Goal: Transaction & Acquisition: Book appointment/travel/reservation

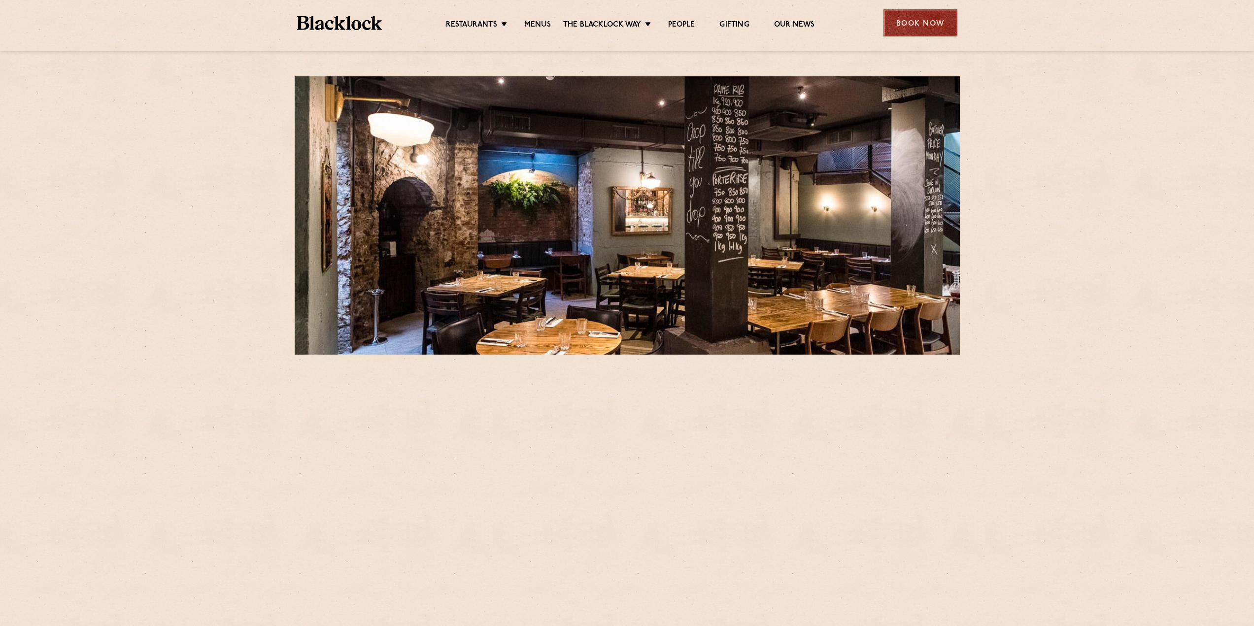
click at [900, 29] on div "Book Now" at bounding box center [920, 22] width 74 height 27
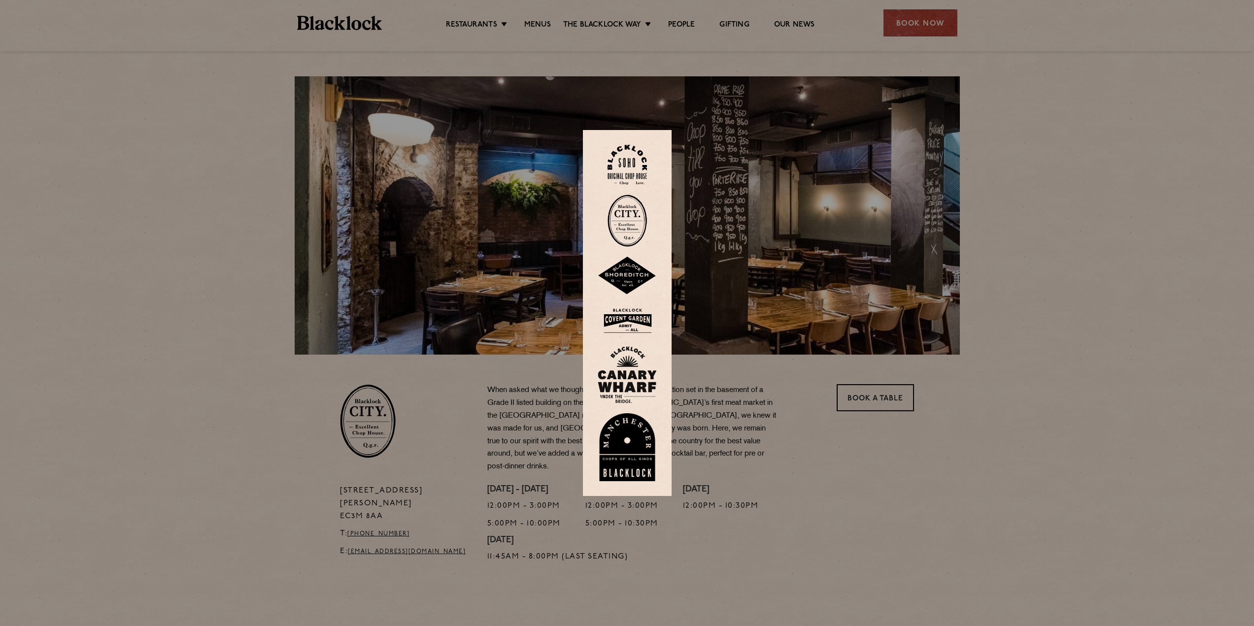
click at [634, 227] on img at bounding box center [626, 221] width 39 height 52
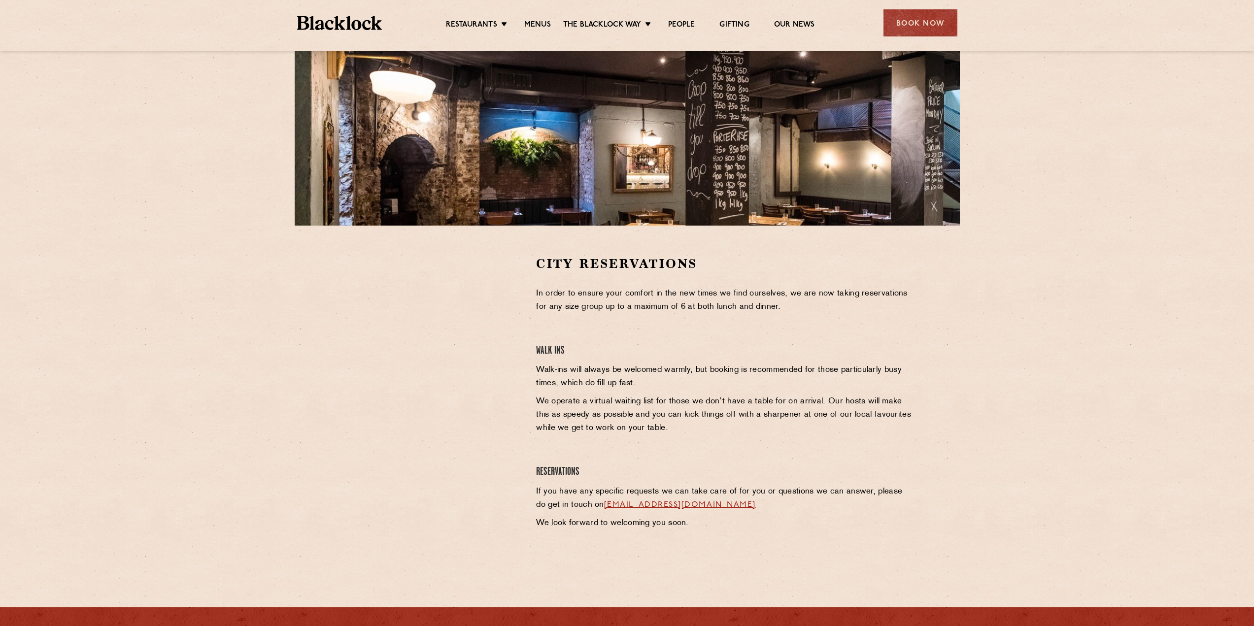
scroll to position [148, 0]
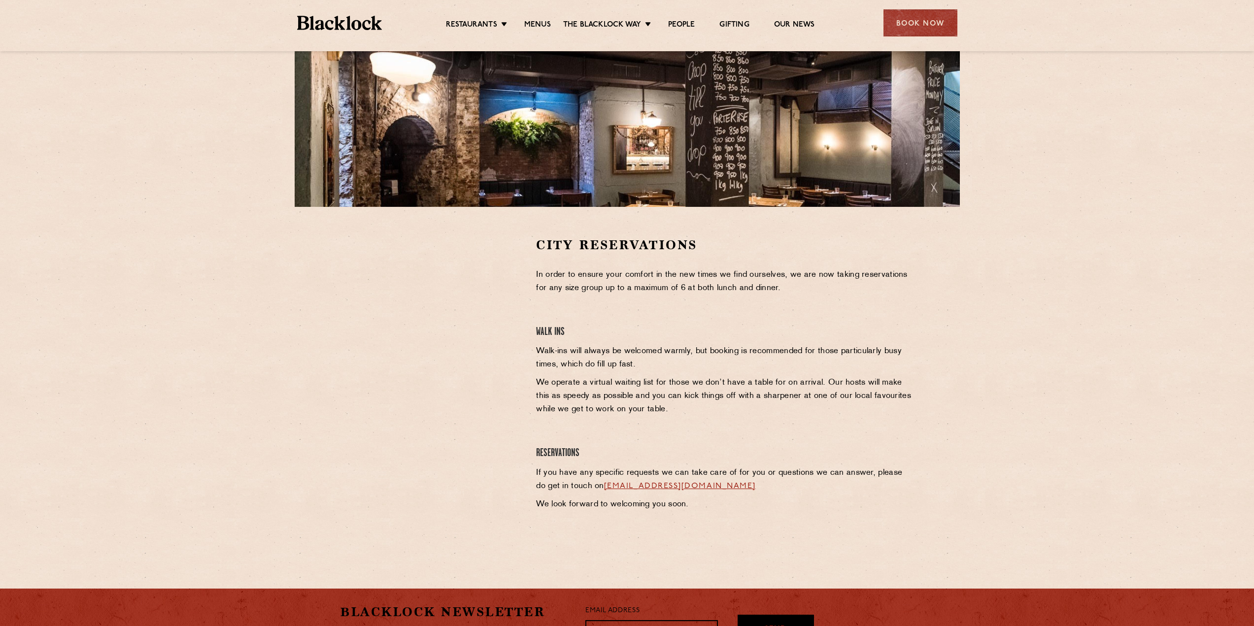
click at [328, 330] on div "City Reservations In order to ensure your comfort in the new times we find ours…" at bounding box center [627, 385] width 598 height 298
click at [513, 260] on div at bounding box center [430, 310] width 181 height 148
